Goal: Connect with others: Connect with others

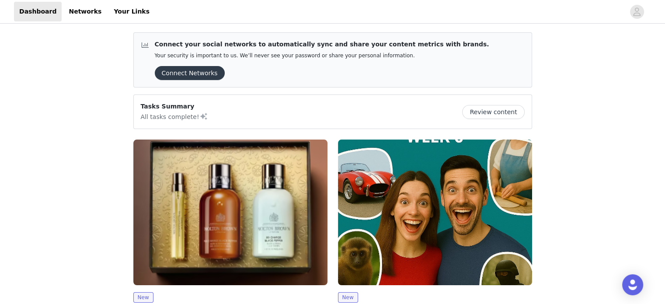
click at [192, 71] on button "Connect Networks" at bounding box center [190, 73] width 70 height 14
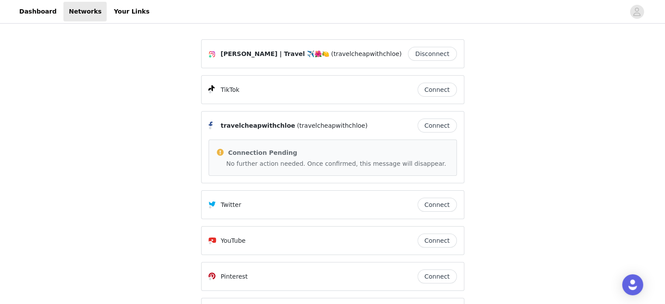
click at [428, 90] on button "Connect" at bounding box center [436, 90] width 39 height 14
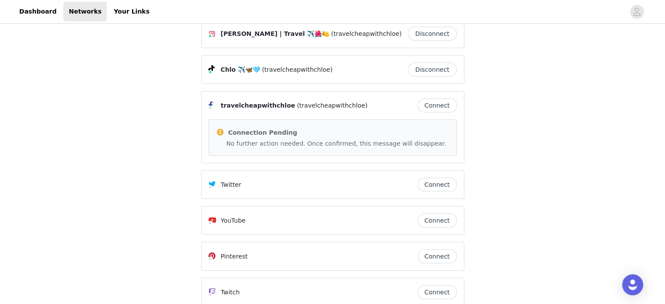
click at [449, 101] on button "Connect" at bounding box center [436, 105] width 39 height 14
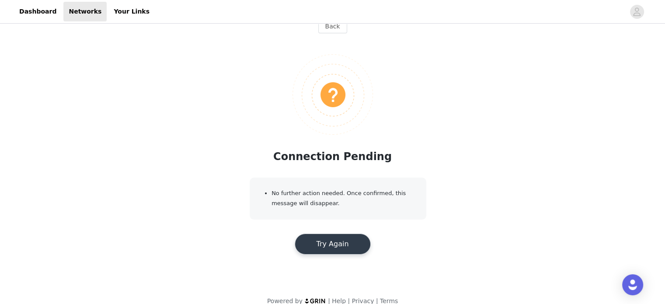
scroll to position [0, 0]
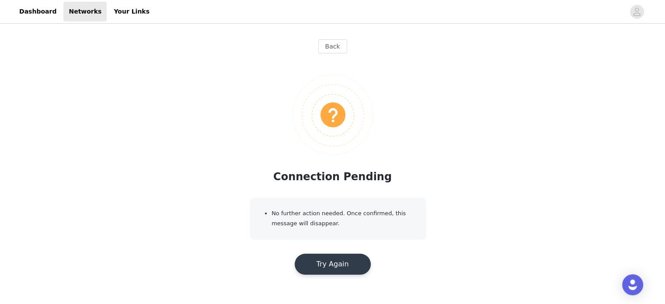
click at [337, 271] on button "Try Again" at bounding box center [333, 264] width 76 height 21
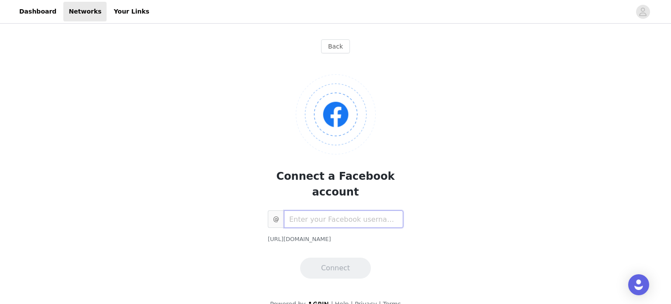
click at [316, 210] on input "text" at bounding box center [343, 218] width 119 height 17
type input "travelcheapwithchloe"
click at [326, 257] on button "Connect" at bounding box center [335, 267] width 71 height 21
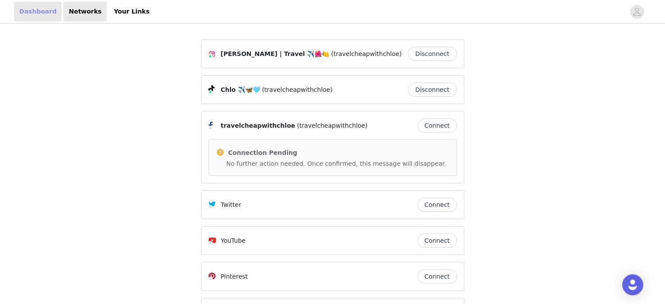
click at [38, 7] on link "Dashboard" at bounding box center [38, 12] width 48 height 20
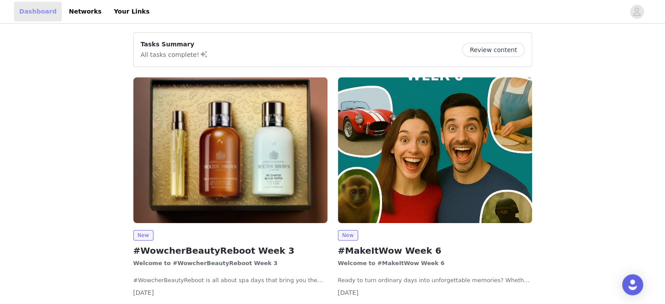
scroll to position [36, 0]
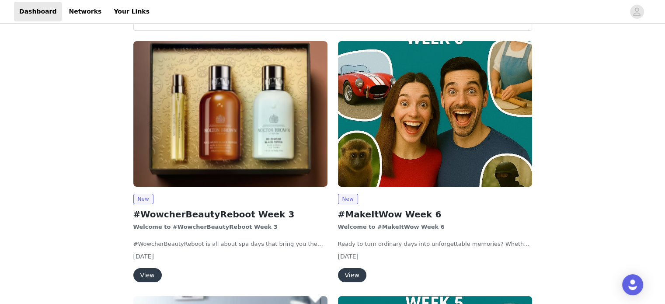
click at [226, 111] on img at bounding box center [230, 114] width 194 height 146
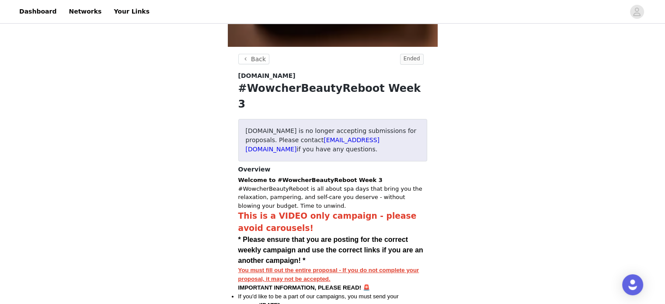
scroll to position [164, 0]
click at [257, 58] on button "Back" at bounding box center [253, 59] width 31 height 10
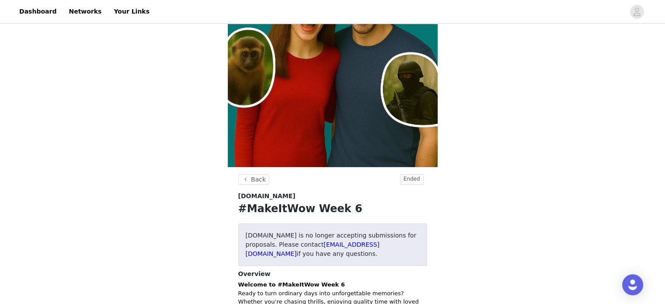
scroll to position [174, 0]
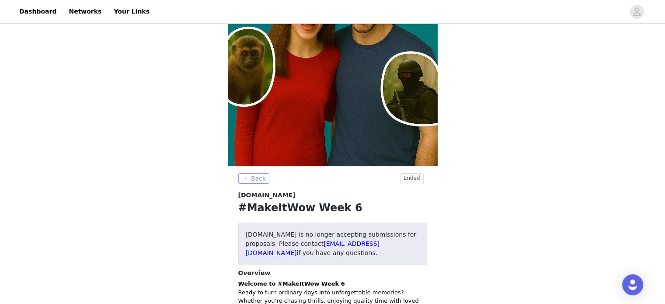
click at [261, 176] on button "Back" at bounding box center [253, 178] width 31 height 10
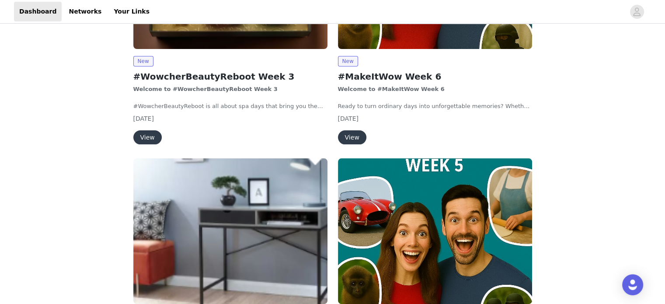
scroll to position [267, 0]
